Goal: Transaction & Acquisition: Purchase product/service

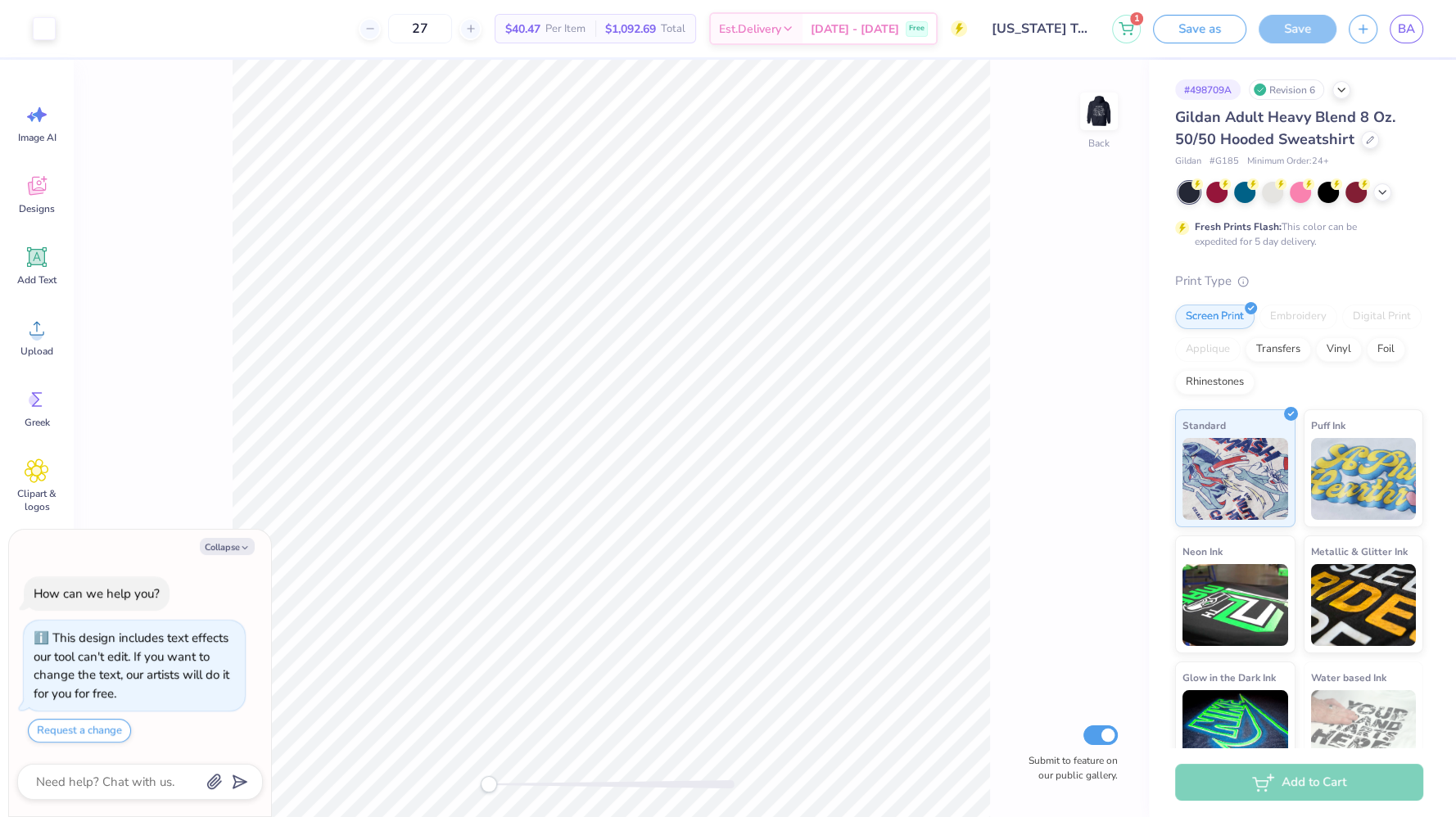
click at [252, 548] on button "Collapse" at bounding box center [228, 547] width 55 height 17
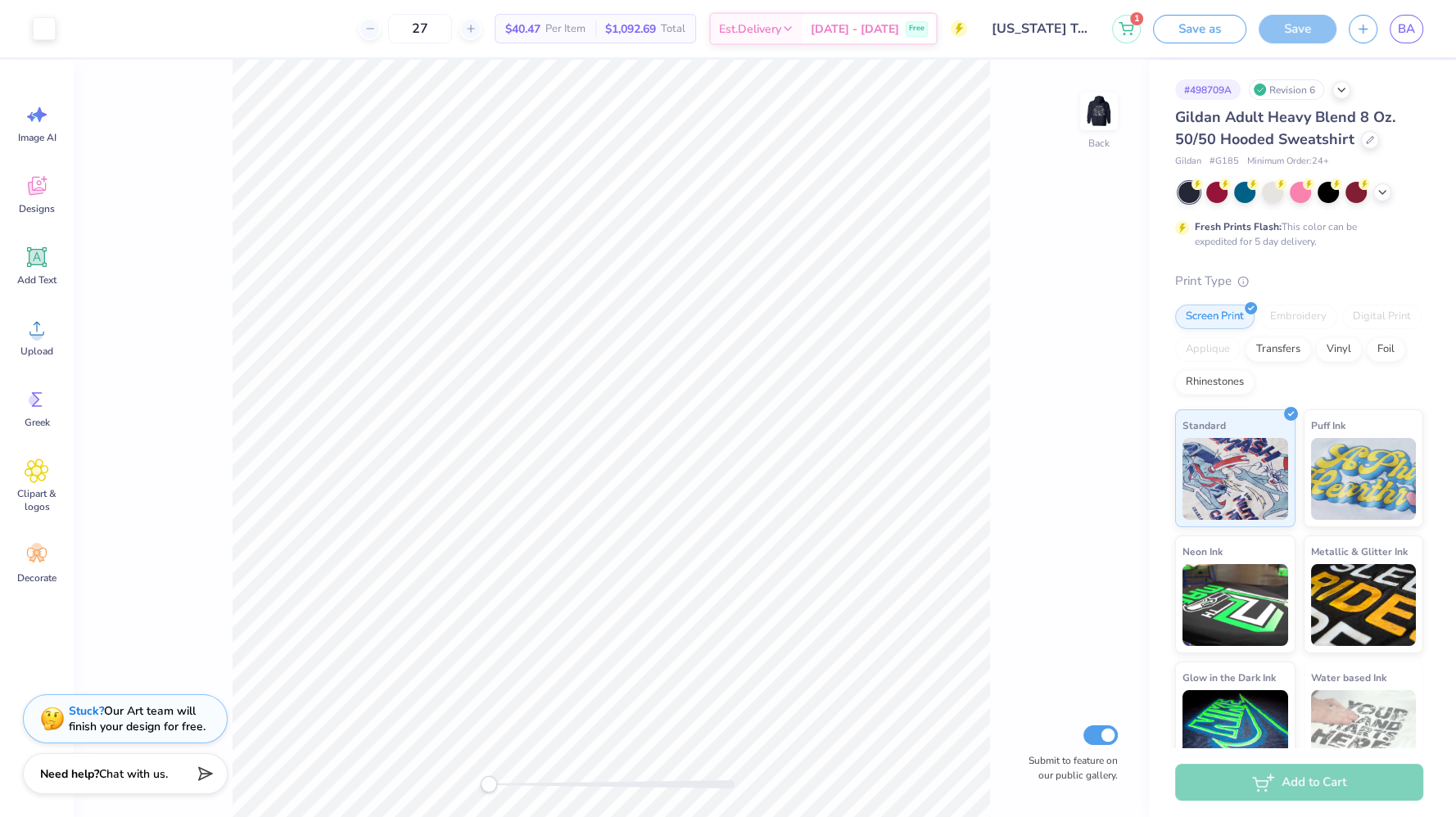
click at [1356, 142] on div "Gildan Adult Heavy Blend 8 Oz. 50/50 Hooded Sweatshirt" at bounding box center [1299, 129] width 248 height 45
click at [1366, 140] on icon at bounding box center [1370, 140] width 9 height 9
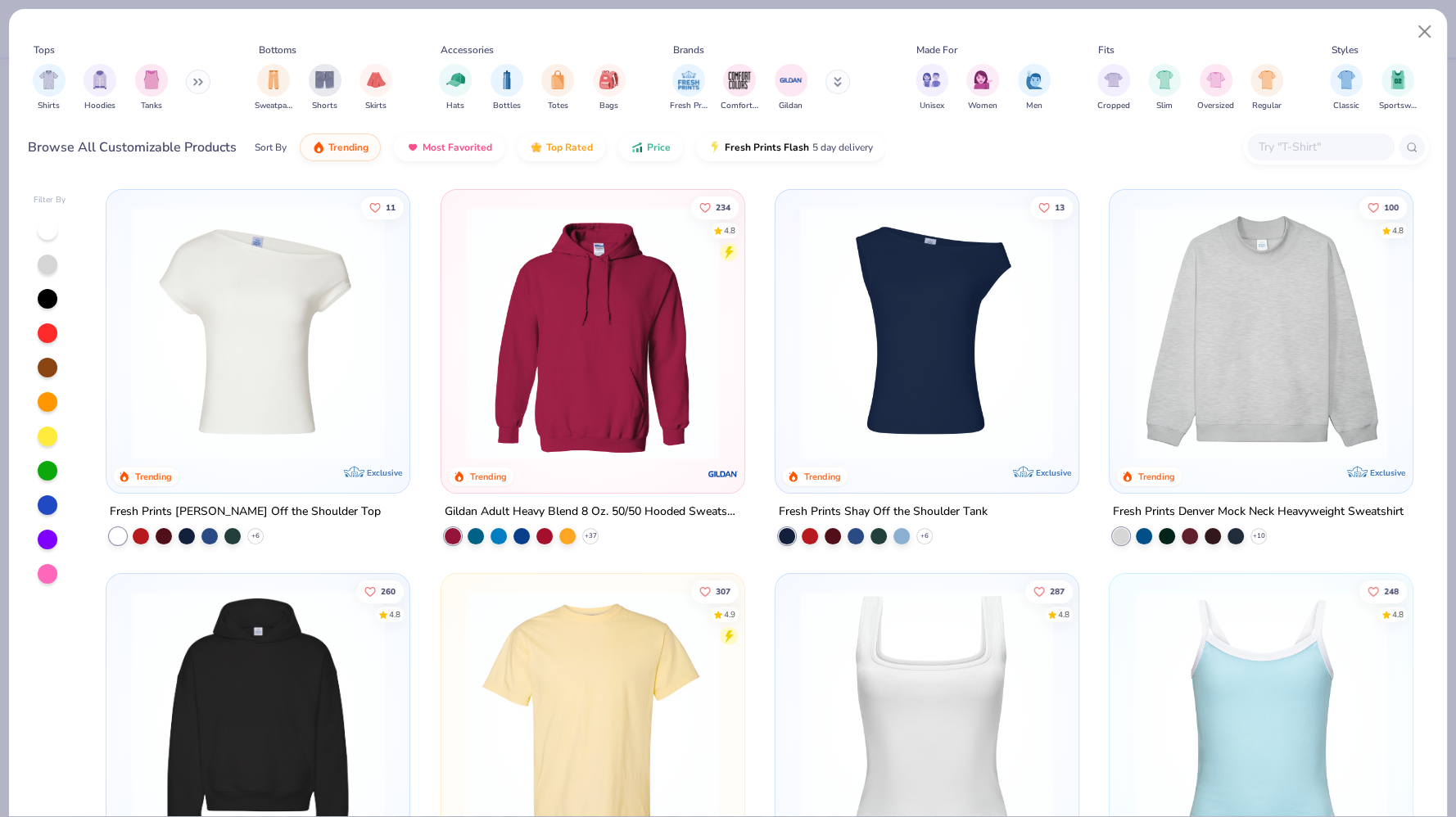
click at [96, 82] on img "filter for Hoodies" at bounding box center [100, 80] width 18 height 19
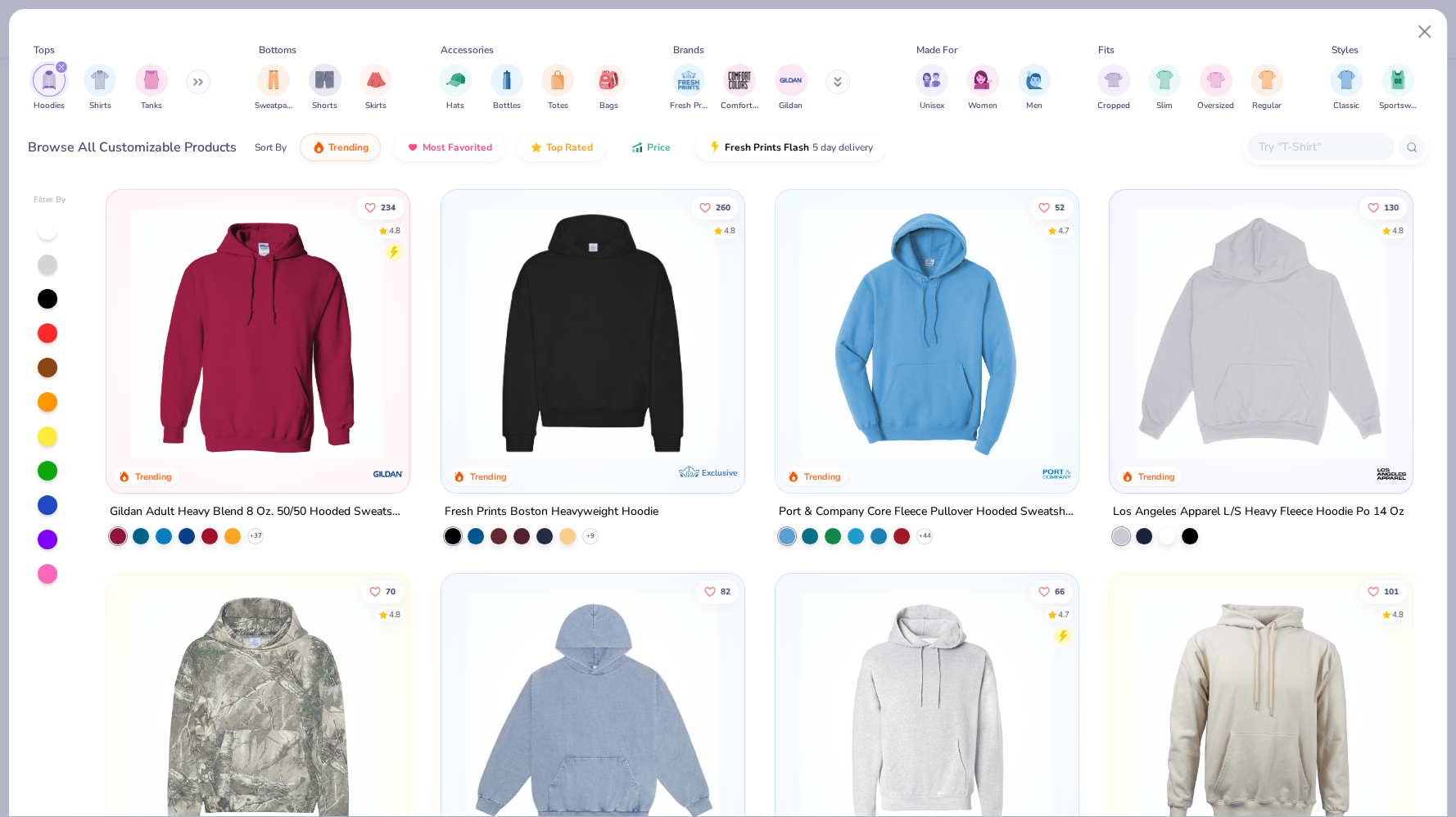
click at [640, 151] on button "Price" at bounding box center [650, 148] width 64 height 27
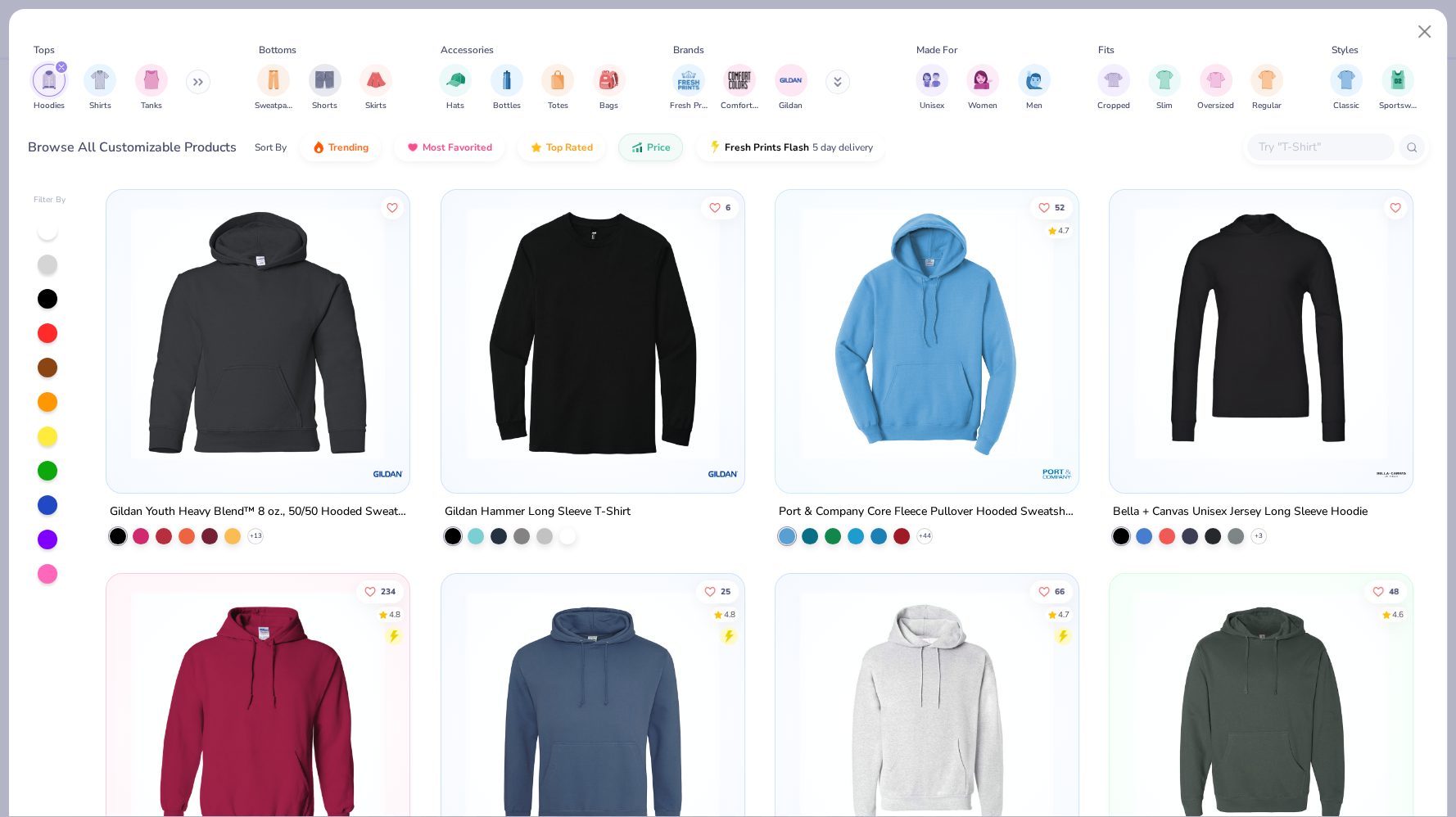
click at [974, 399] on img at bounding box center [927, 333] width 270 height 254
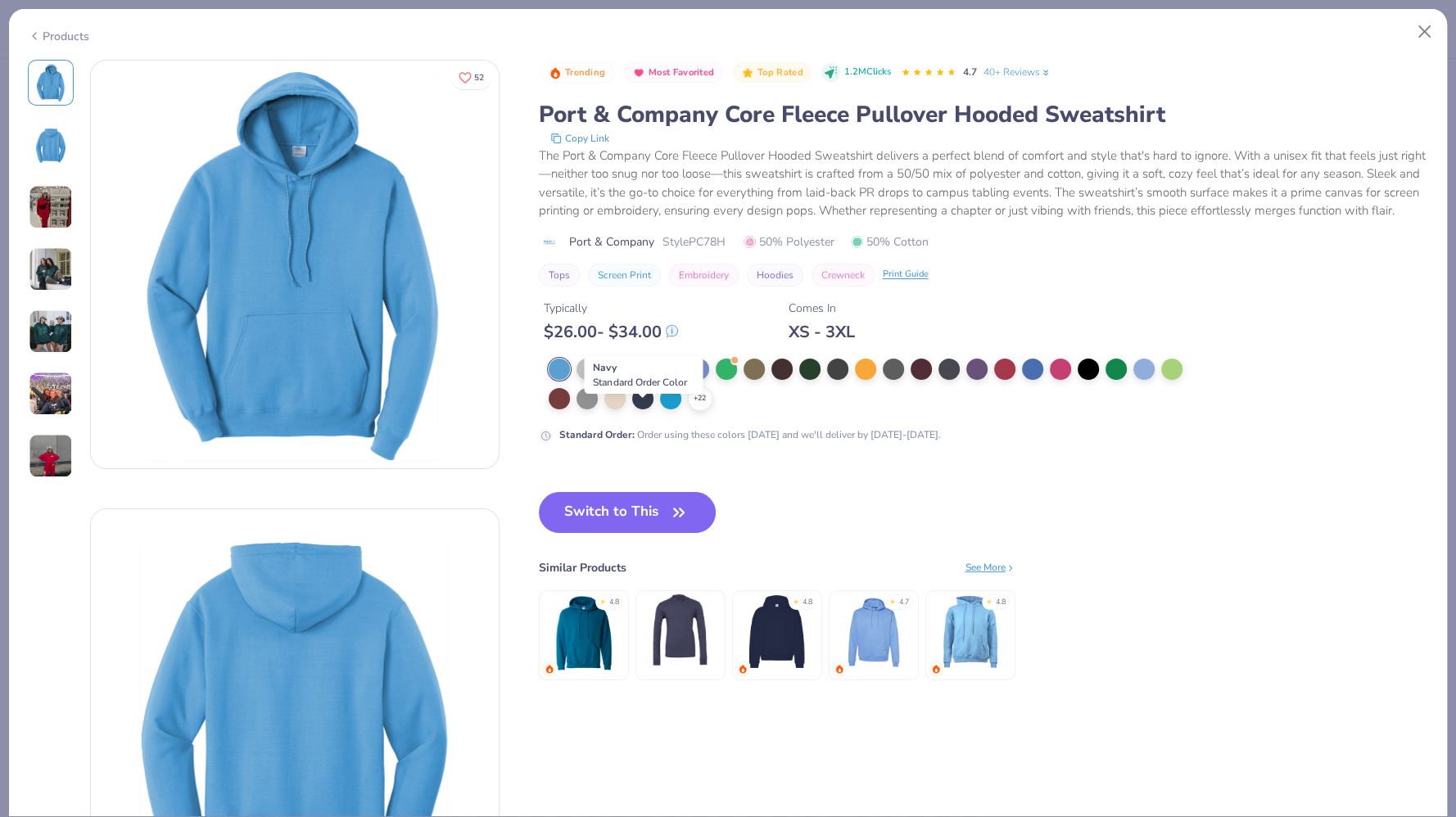
click at [639, 409] on div at bounding box center [642, 398] width 21 height 21
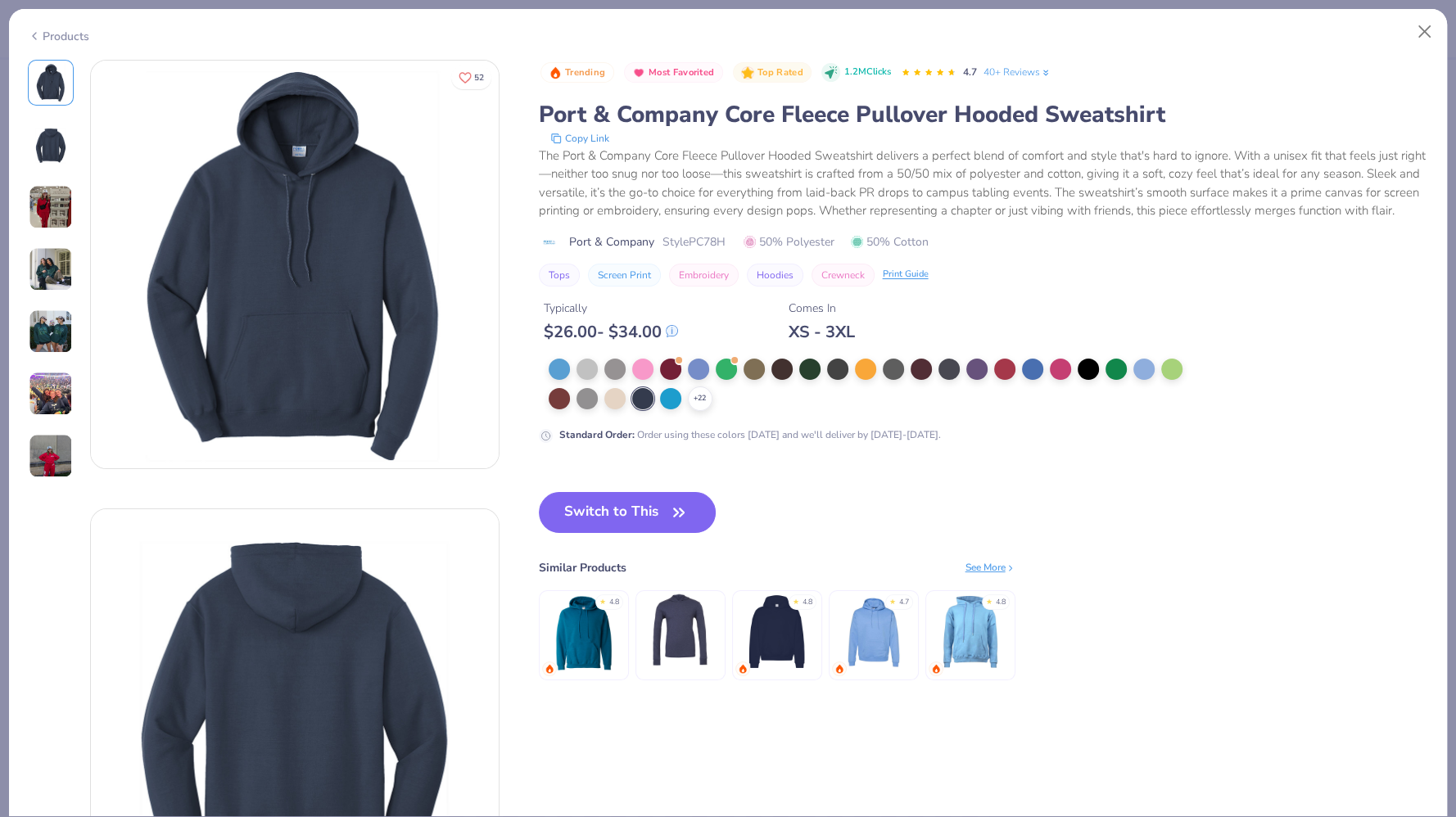
click at [629, 533] on button "Switch to This" at bounding box center [628, 512] width 178 height 41
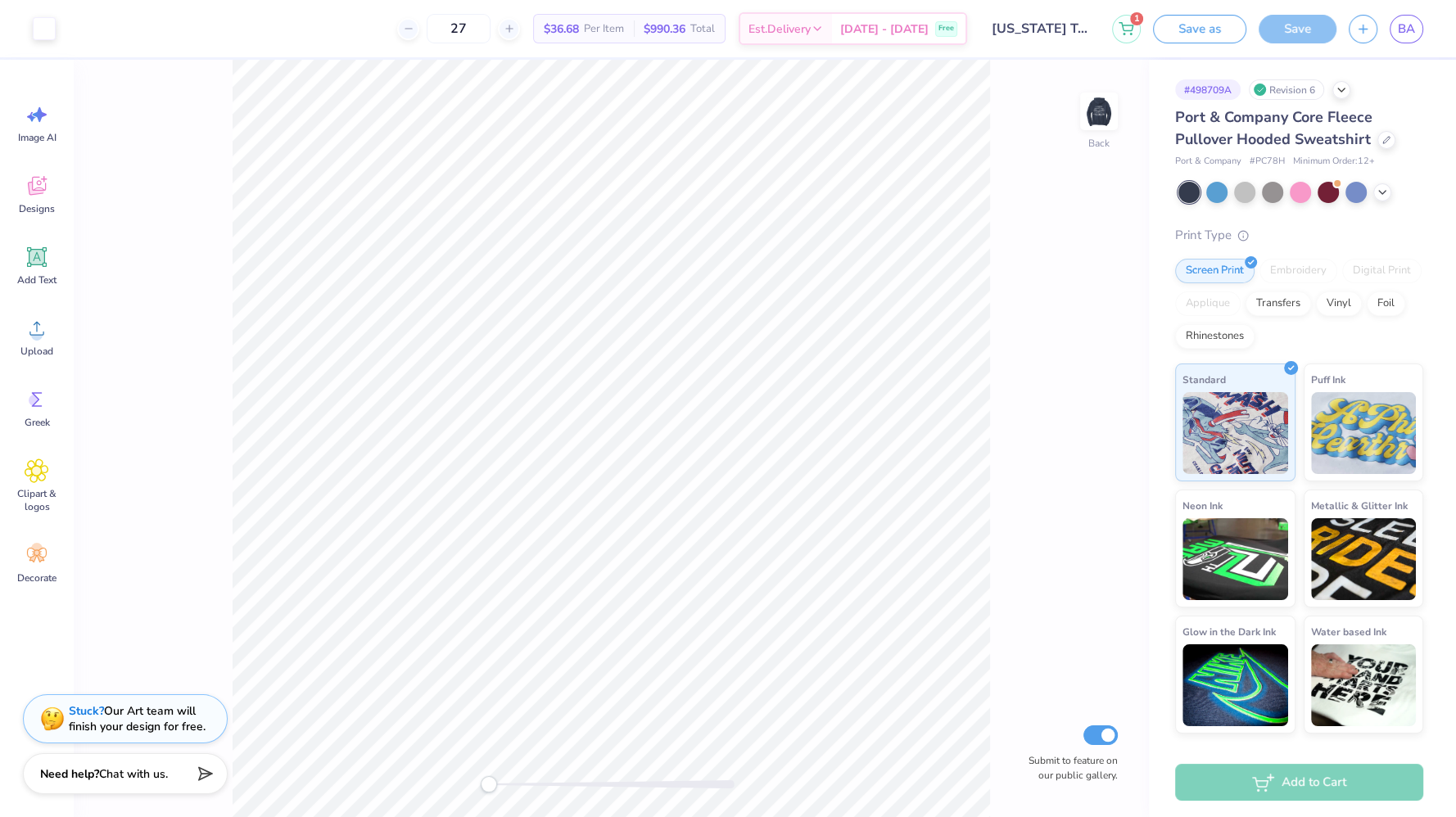
click at [1091, 114] on img at bounding box center [1099, 112] width 33 height 33
click at [1093, 118] on img at bounding box center [1099, 112] width 33 height 33
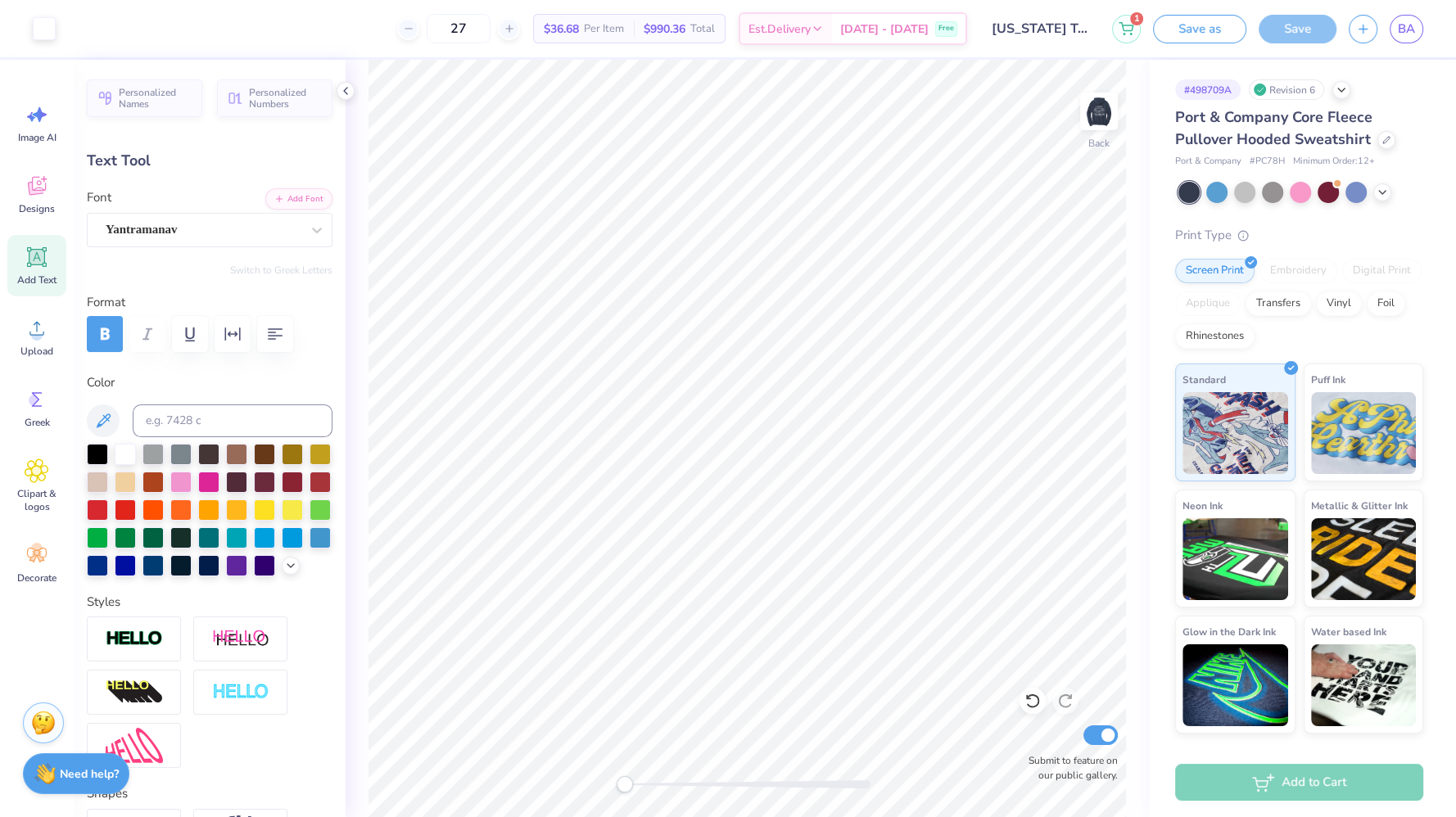
click at [1216, 18] on button "Save as" at bounding box center [1199, 28] width 94 height 28
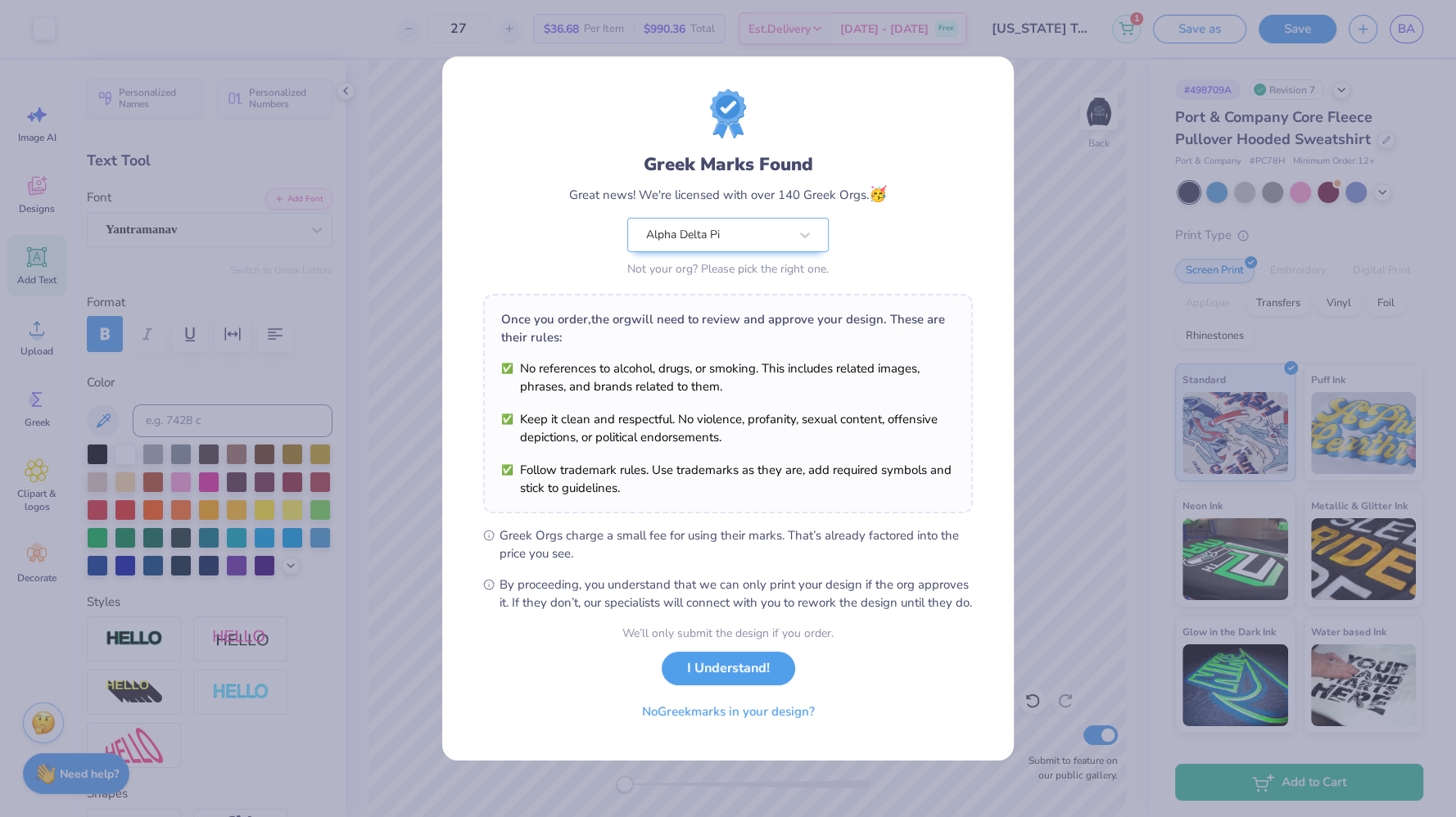
click at [765, 663] on button "I Understand!" at bounding box center [729, 668] width 134 height 33
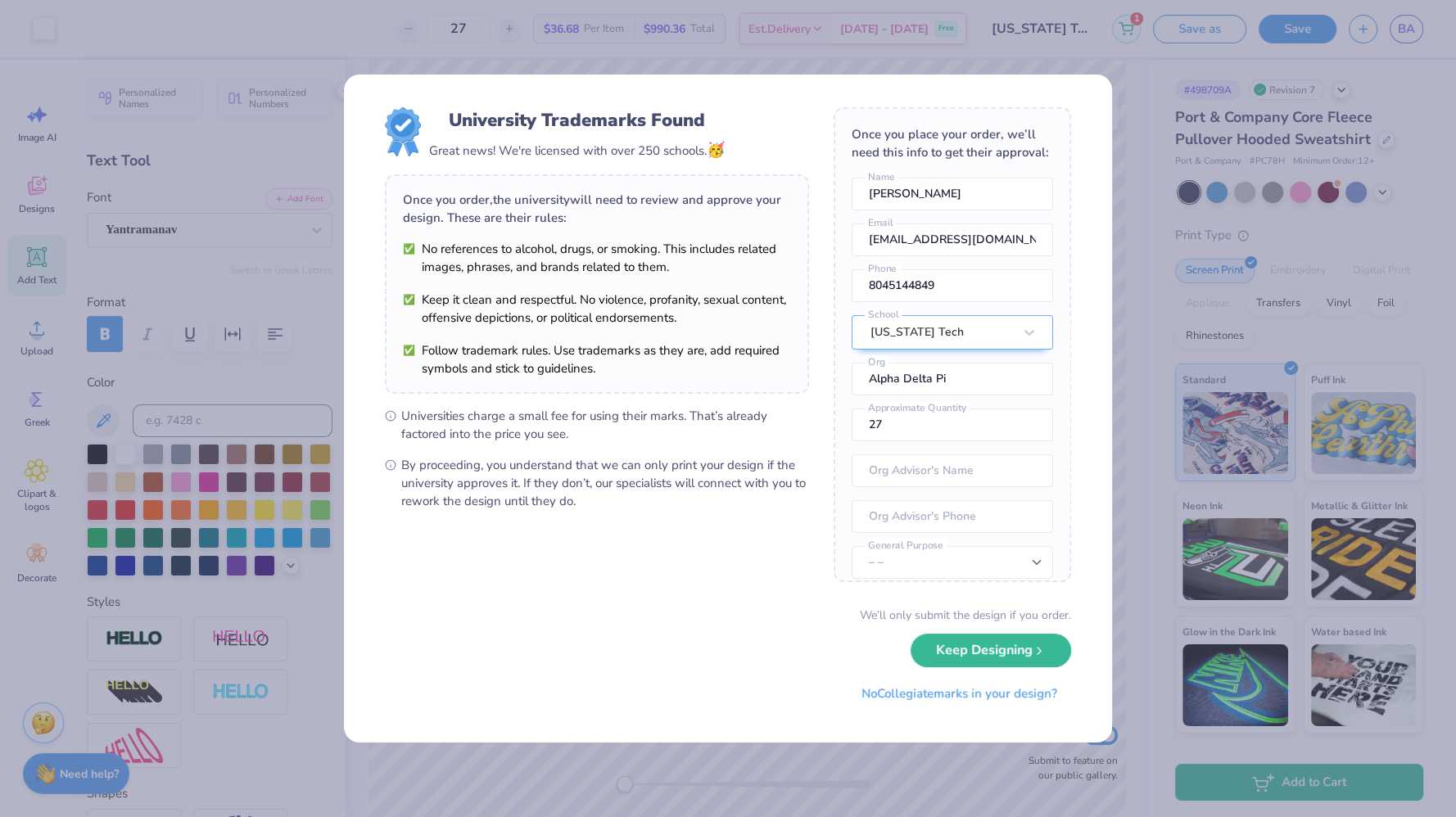
click at [968, 650] on button "Keep Designing" at bounding box center [991, 650] width 161 height 33
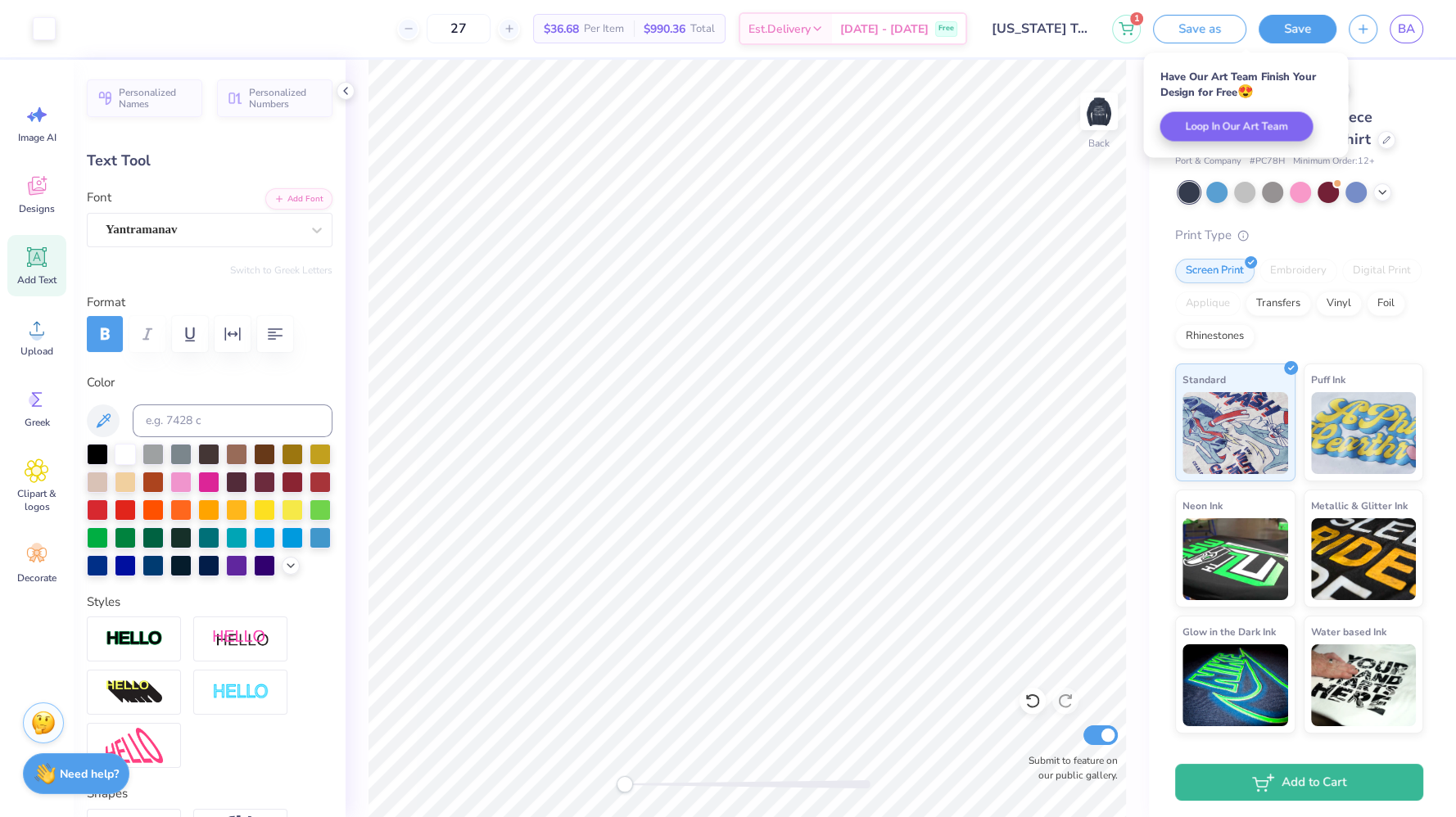
click at [1410, 20] on span "BA" at bounding box center [1406, 29] width 17 height 19
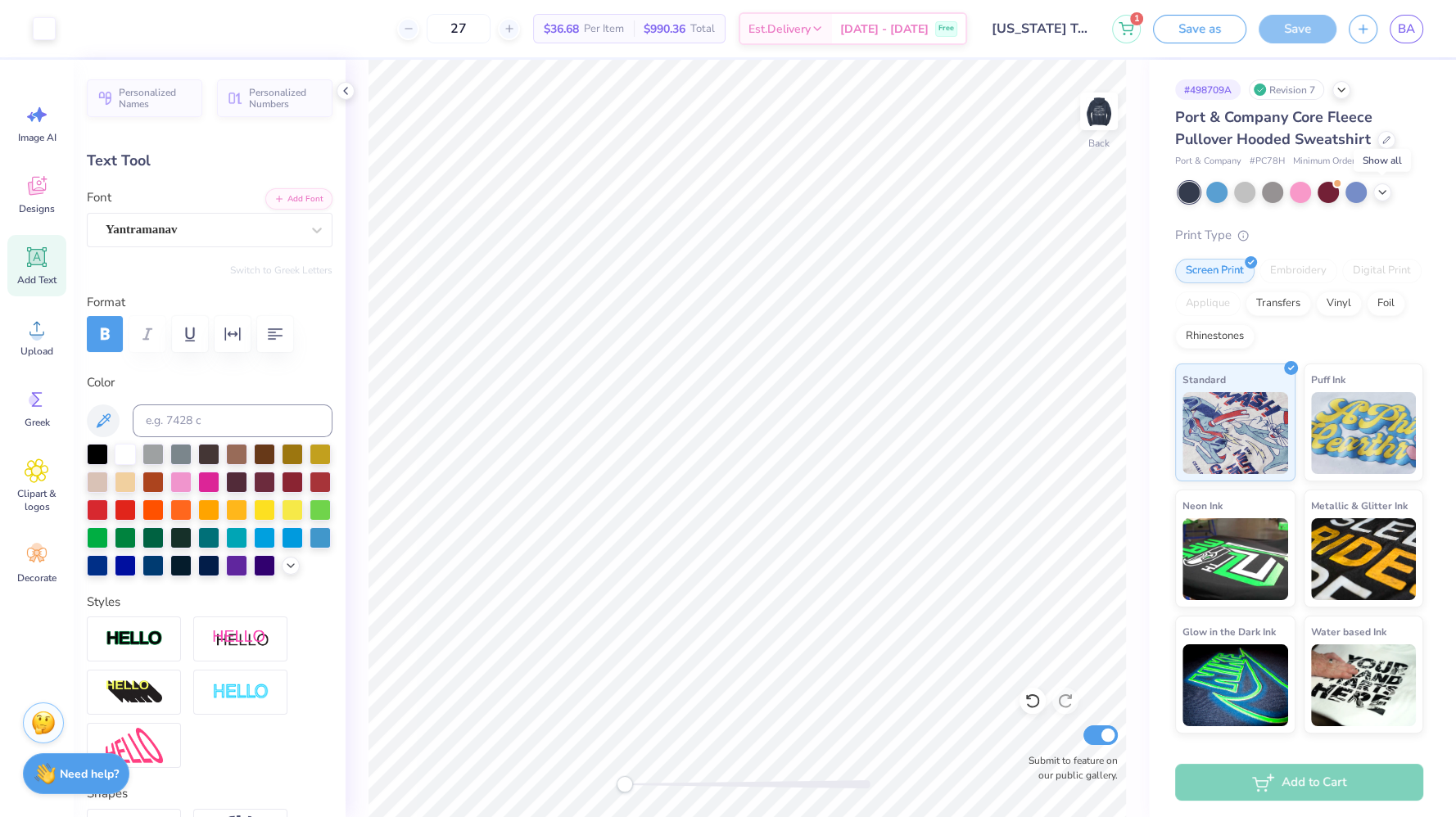
click at [1390, 193] on div at bounding box center [1382, 192] width 18 height 18
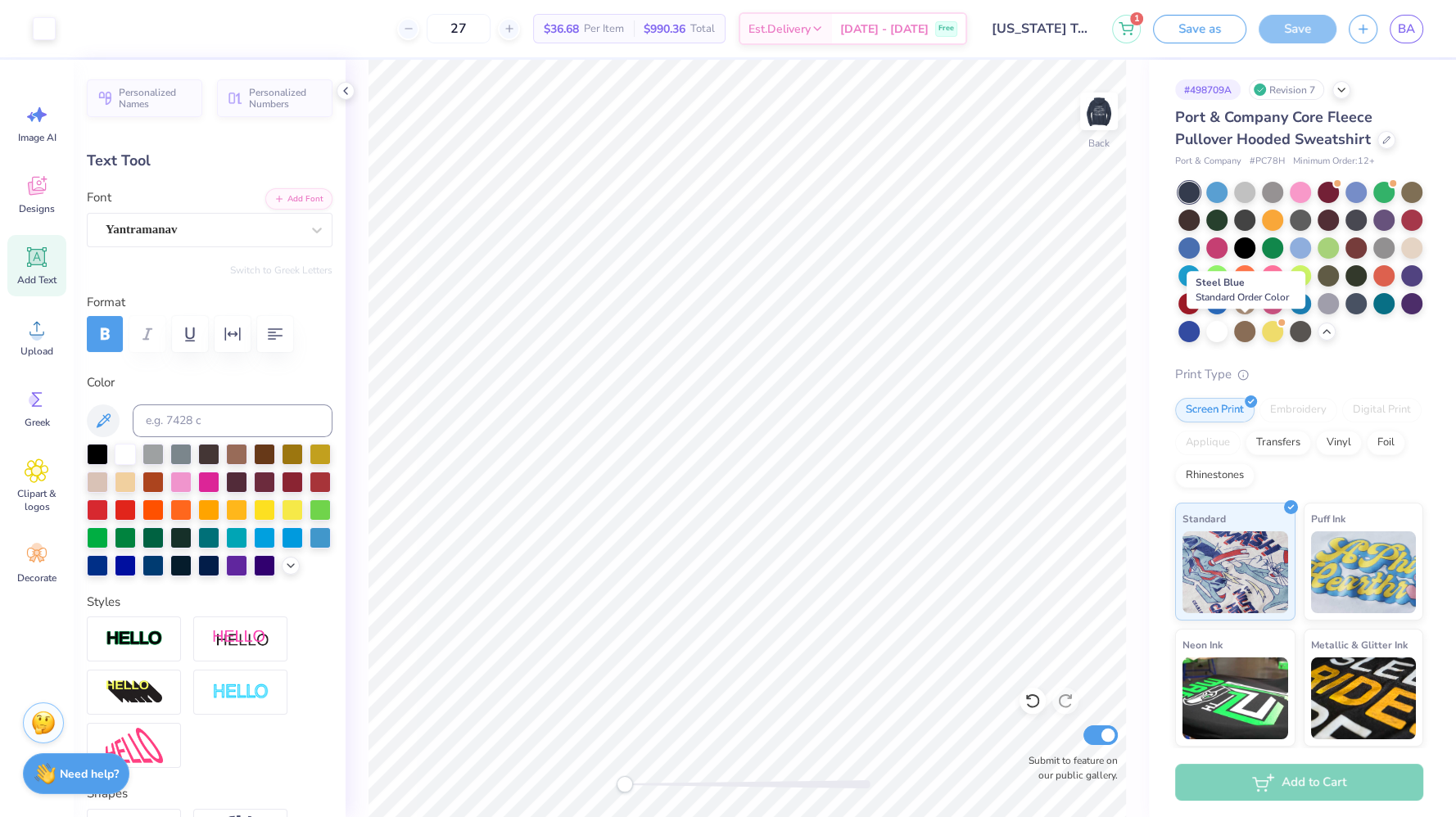
click at [1345, 314] on div at bounding box center [1356, 304] width 21 height 21
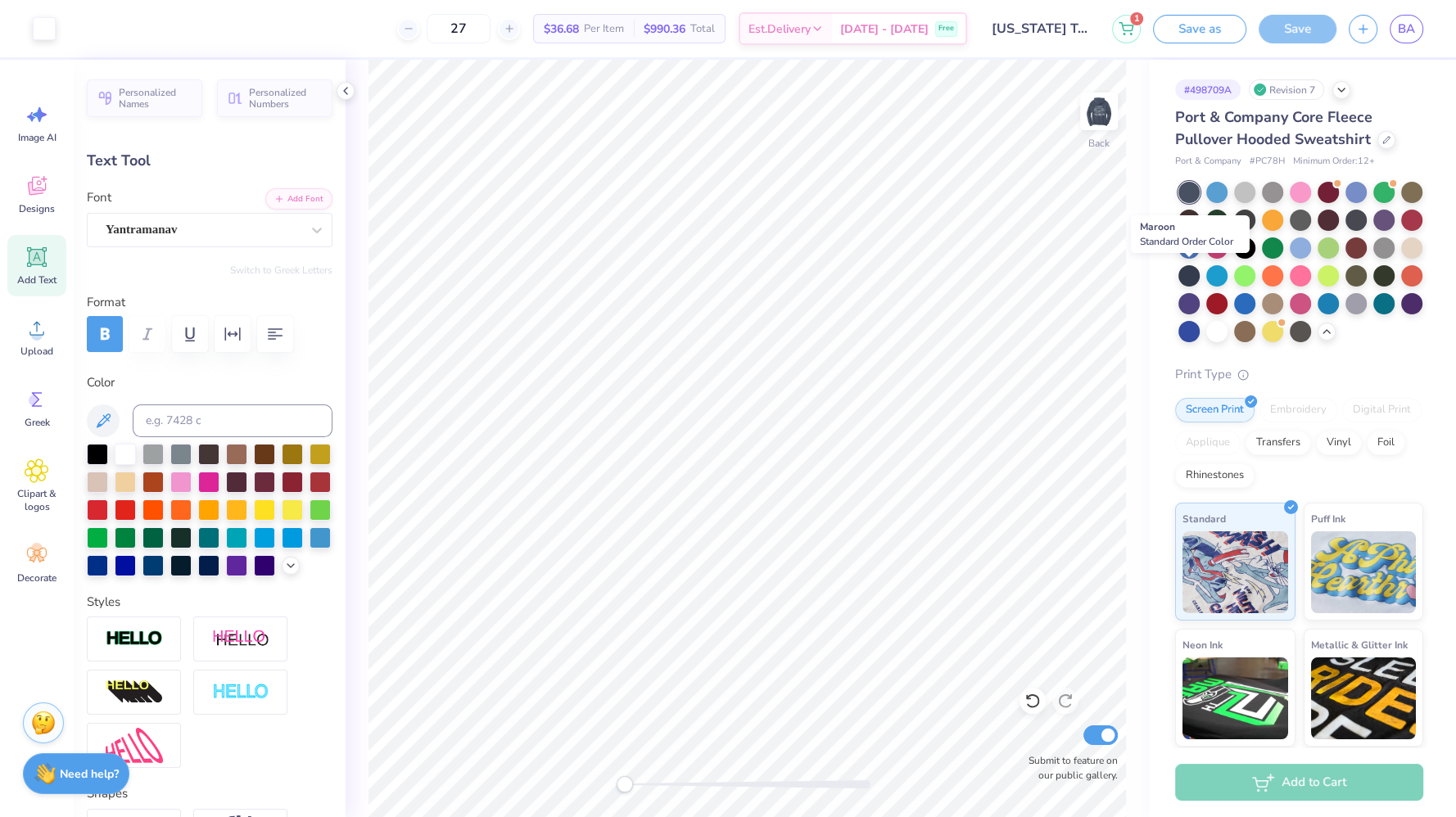
click at [1345, 258] on div at bounding box center [1356, 248] width 21 height 21
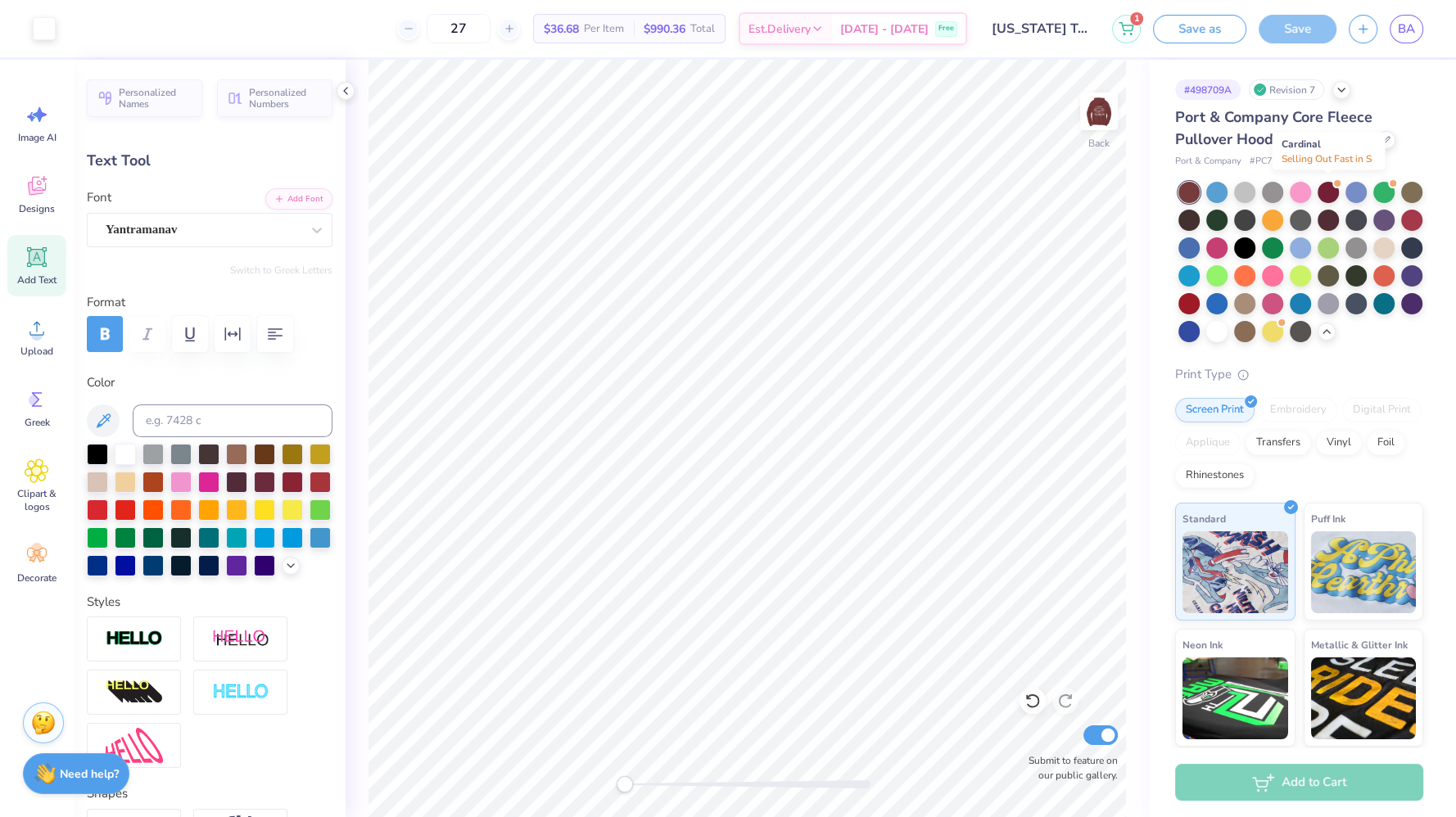
click at [1338, 187] on div at bounding box center [1328, 192] width 21 height 21
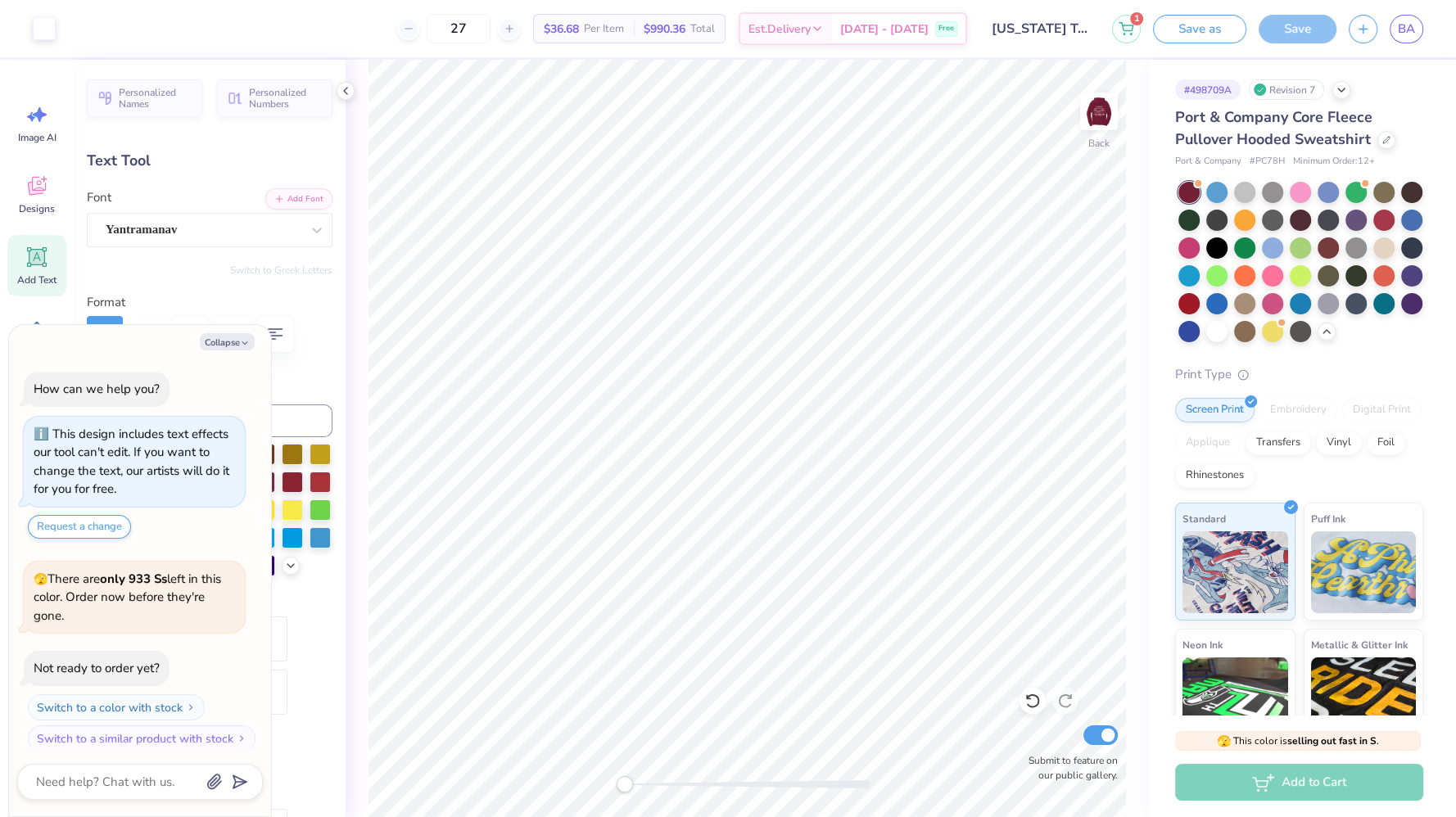
scroll to position [220, 0]
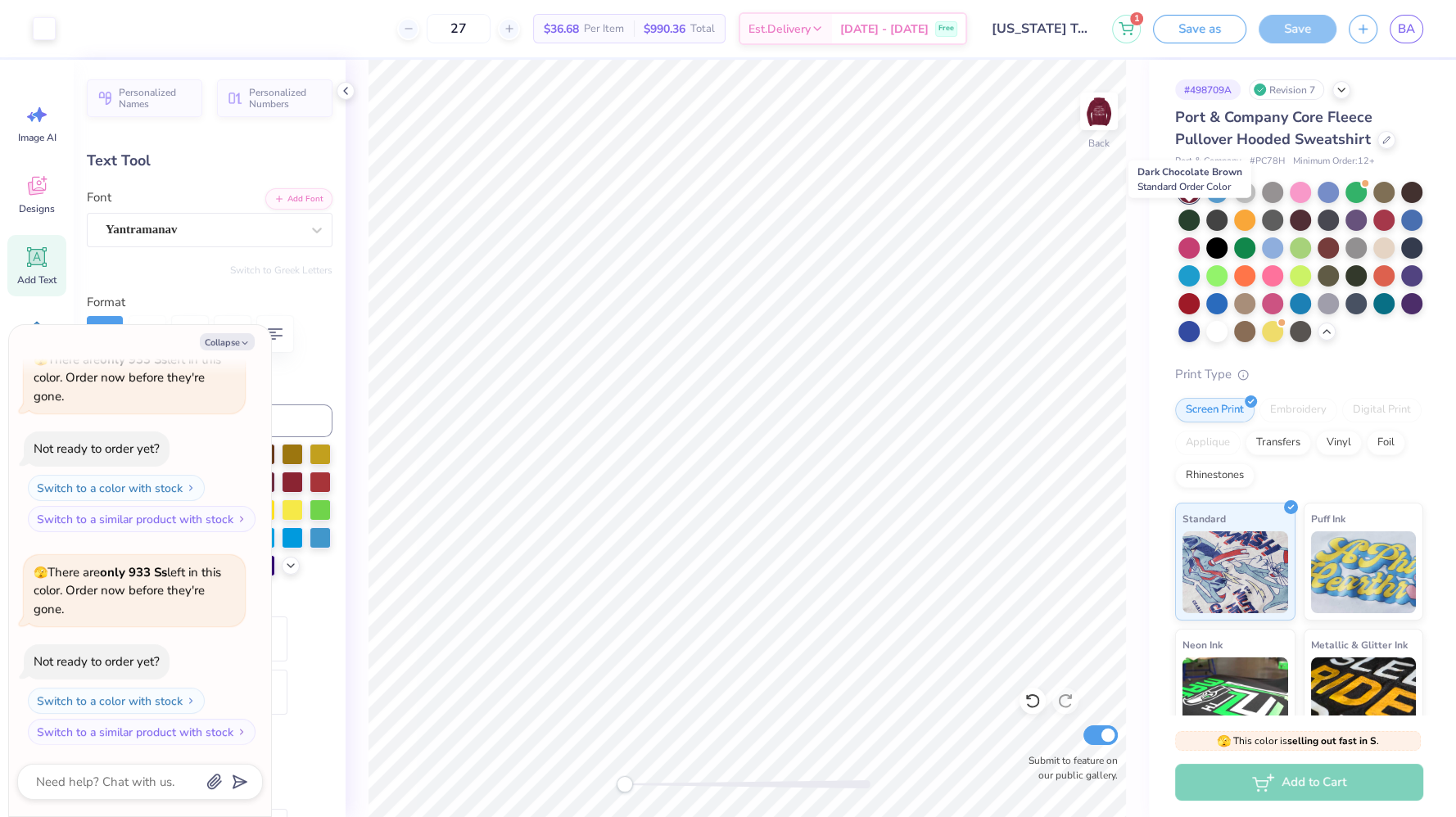
click at [1401, 203] on div at bounding box center [1411, 192] width 21 height 21
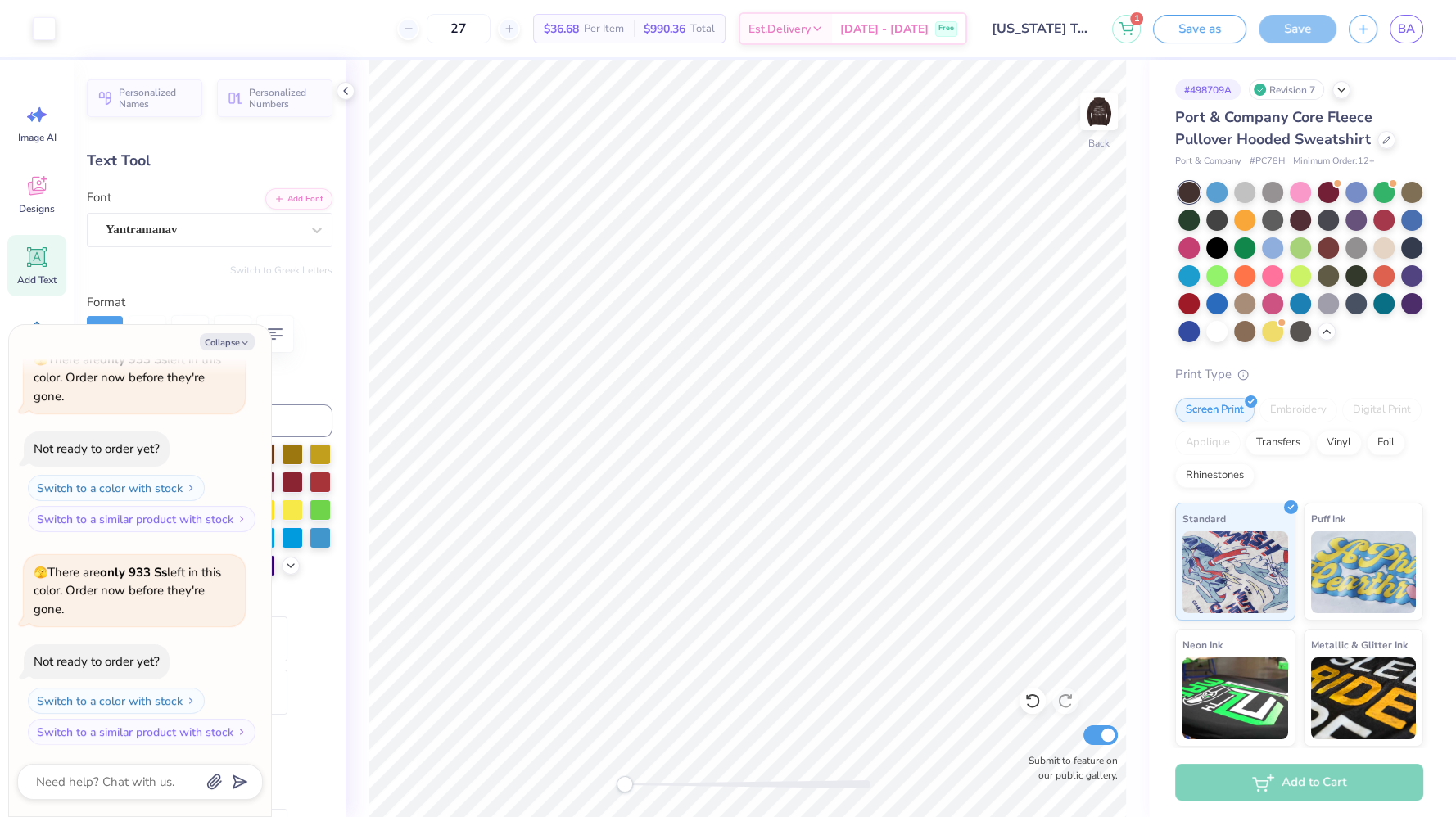
click at [1092, 104] on img at bounding box center [1099, 112] width 33 height 33
click at [1401, 258] on div at bounding box center [1411, 248] width 21 height 21
click at [1200, 216] on div at bounding box center [1189, 220] width 21 height 21
click at [1311, 222] on div at bounding box center [1301, 220] width 21 height 21
click at [1255, 213] on div at bounding box center [1245, 220] width 21 height 21
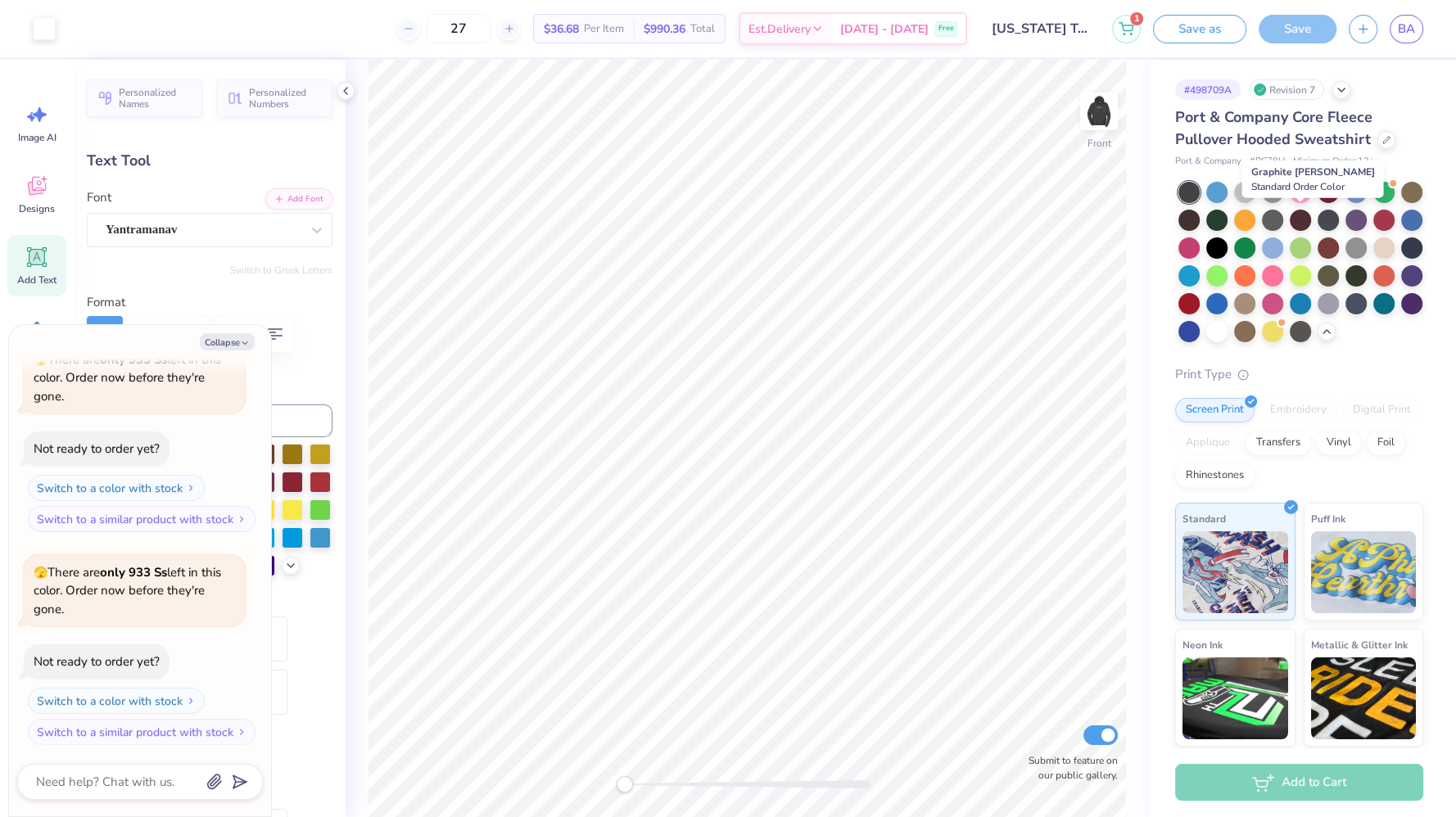
click at [1283, 222] on div at bounding box center [1272, 220] width 21 height 21
click at [1318, 314] on div at bounding box center [1328, 304] width 21 height 21
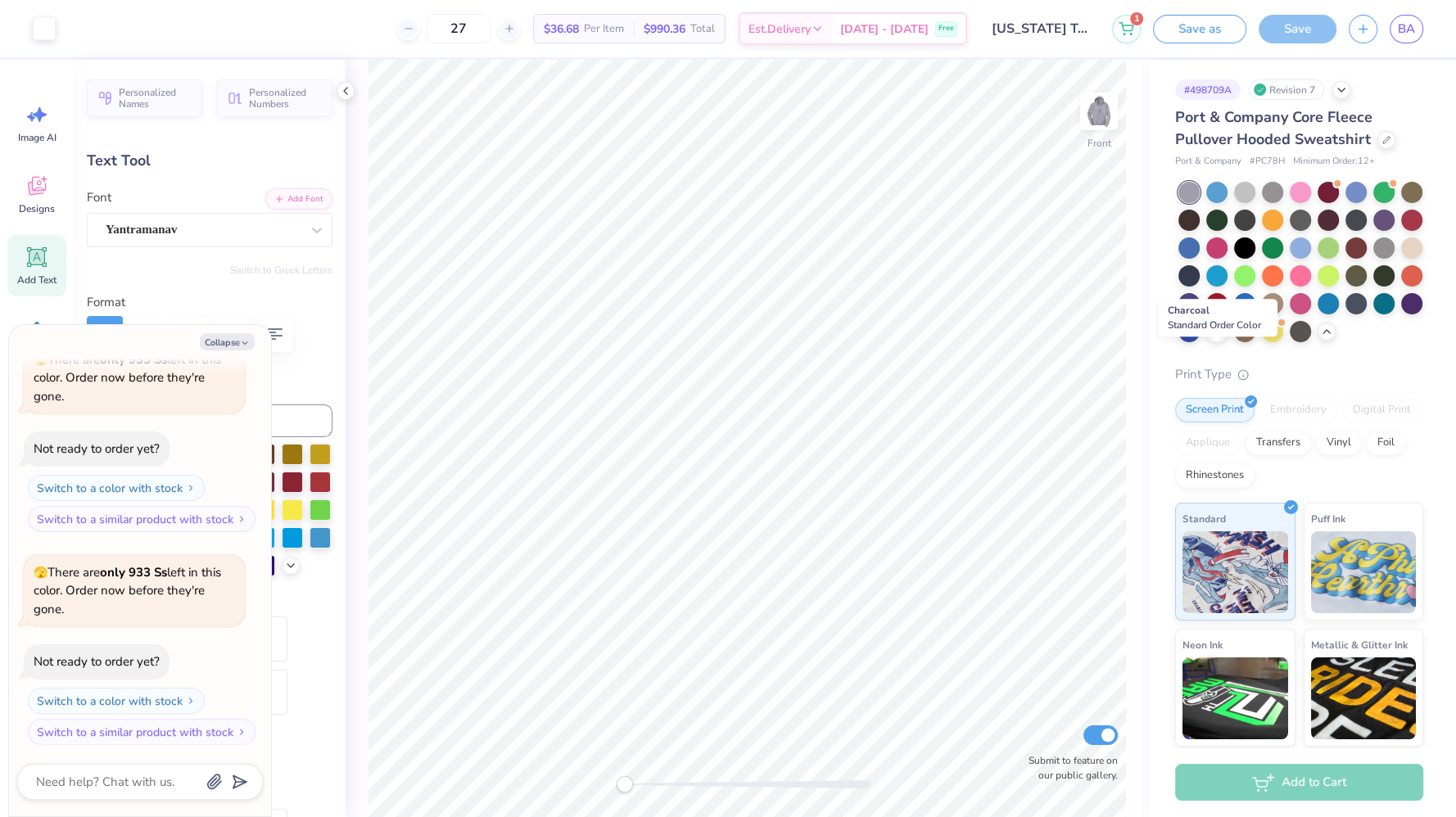
click at [1290, 342] on div at bounding box center [1301, 331] width 21 height 21
click at [1200, 214] on div at bounding box center [1189, 220] width 21 height 21
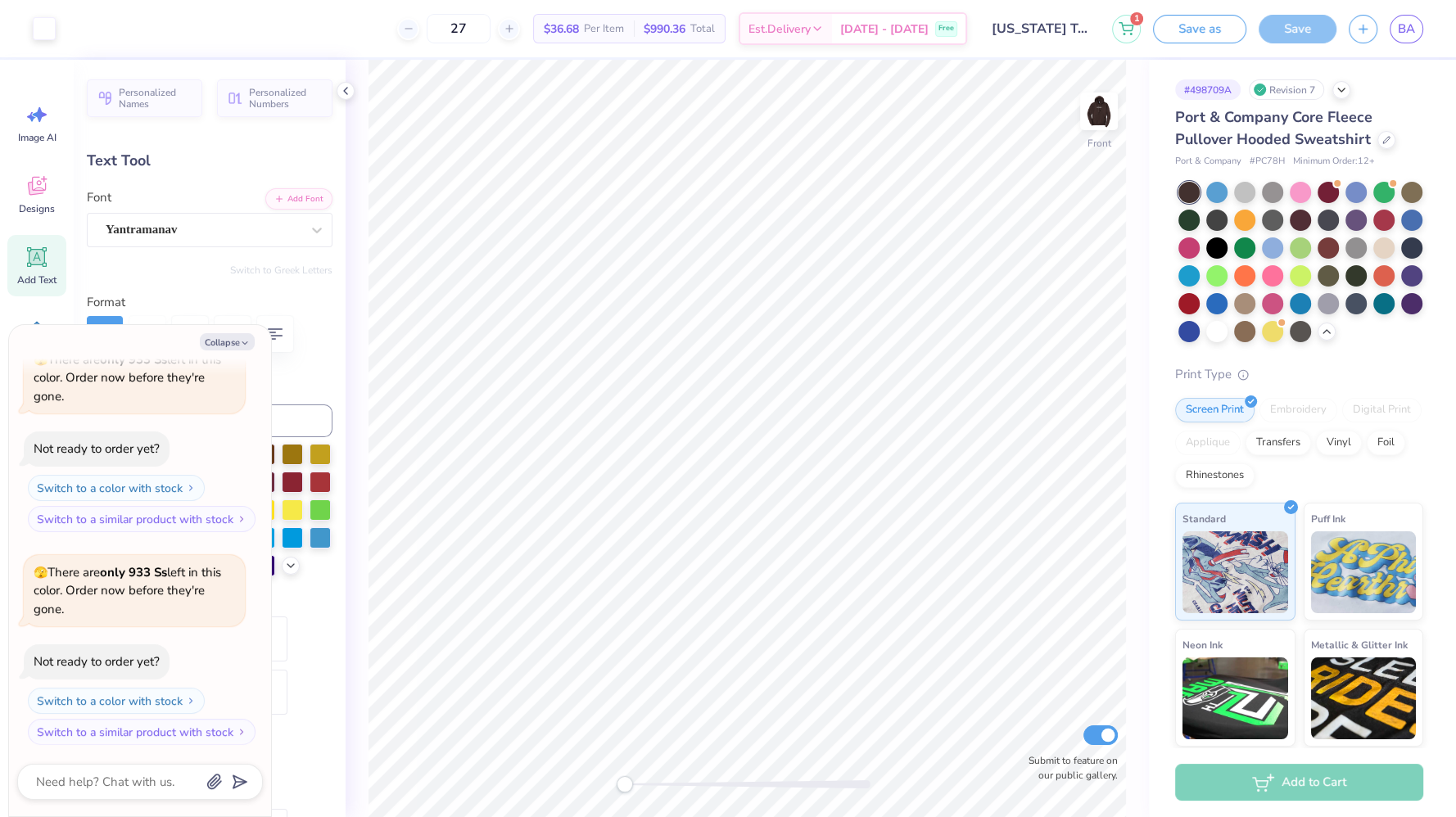
click at [1378, 143] on div at bounding box center [1386, 140] width 18 height 18
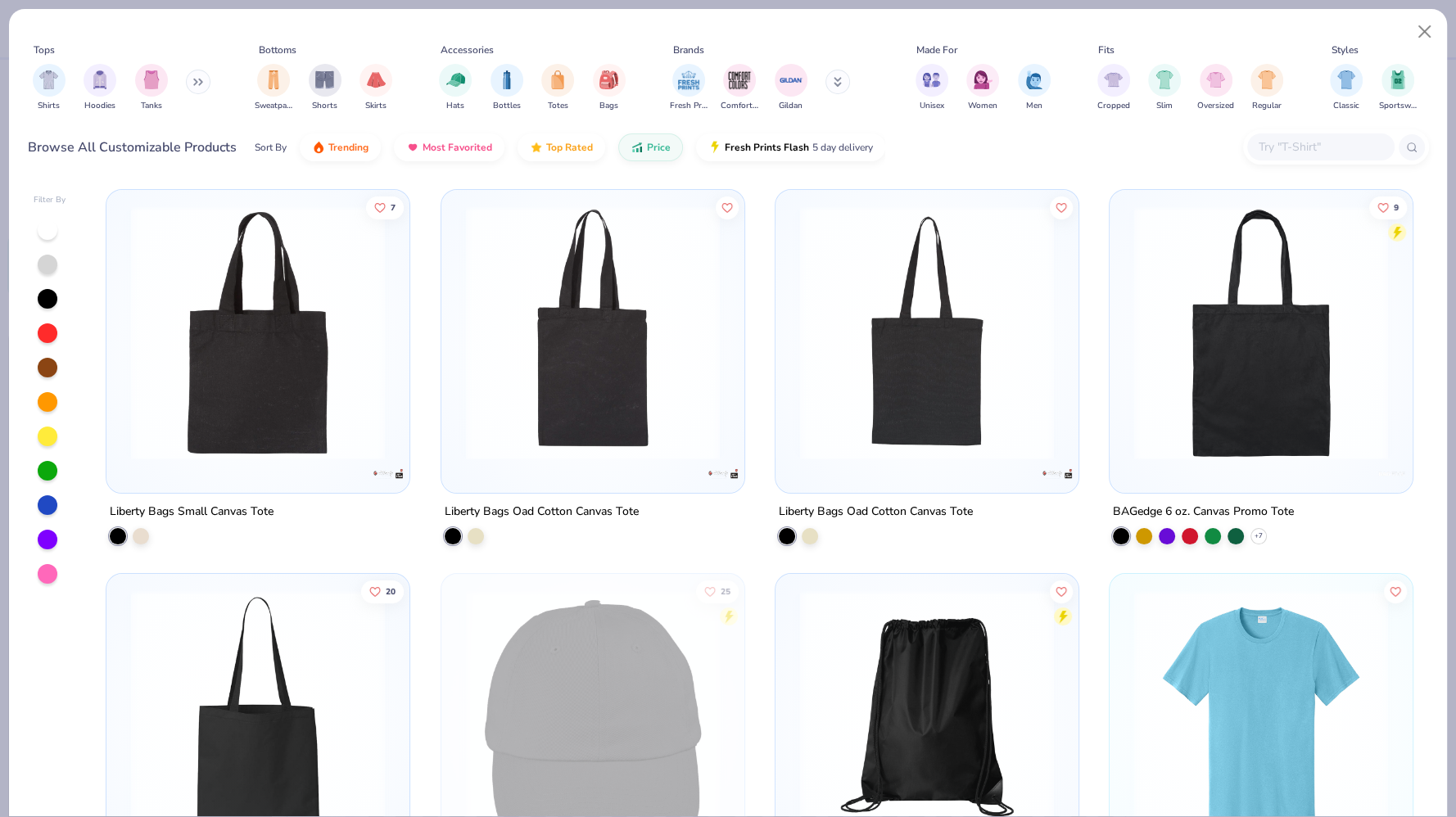
click at [107, 85] on img "filter for Hoodies" at bounding box center [100, 80] width 18 height 19
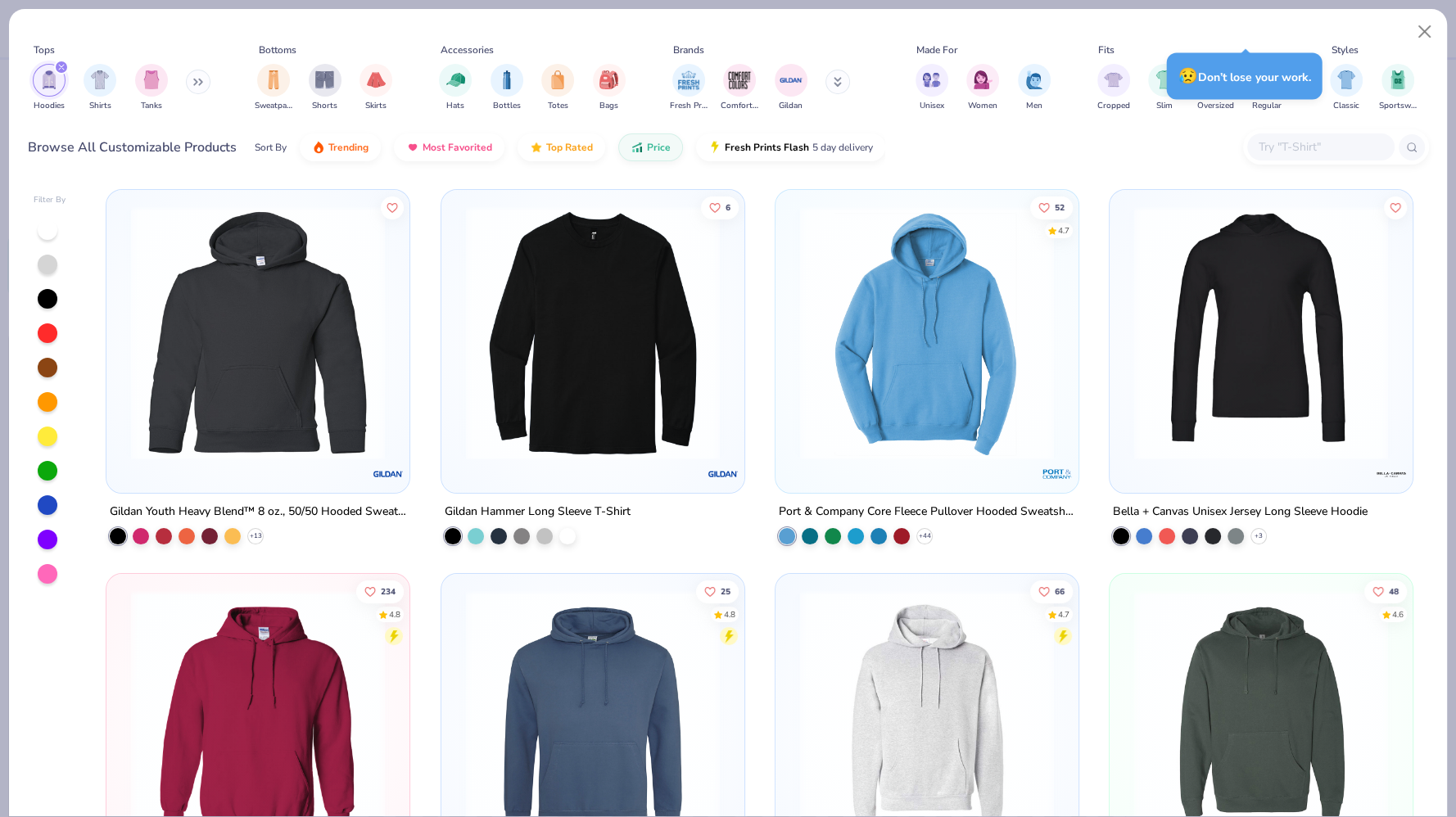
type textarea "x"
